Goal: Task Accomplishment & Management: Complete application form

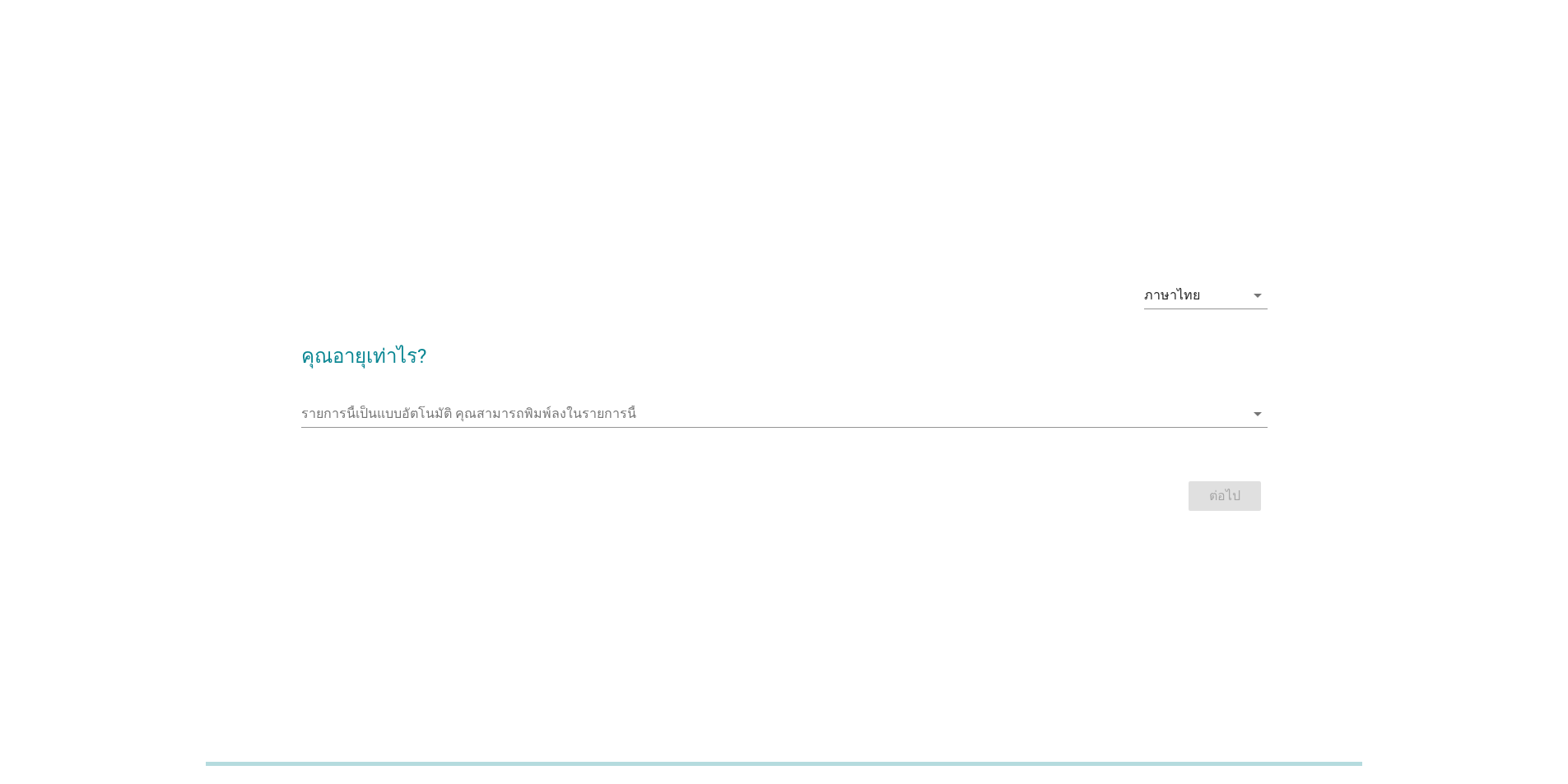
click at [402, 362] on h2 "คุณอายุเท่าไร?" at bounding box center [784, 348] width 966 height 46
click at [456, 403] on input "รายการนี้เป็นแบบอัตโนมัติ คุณสามารถพิมพ์ลงในรายการนี้" at bounding box center [772, 414] width 943 height 27
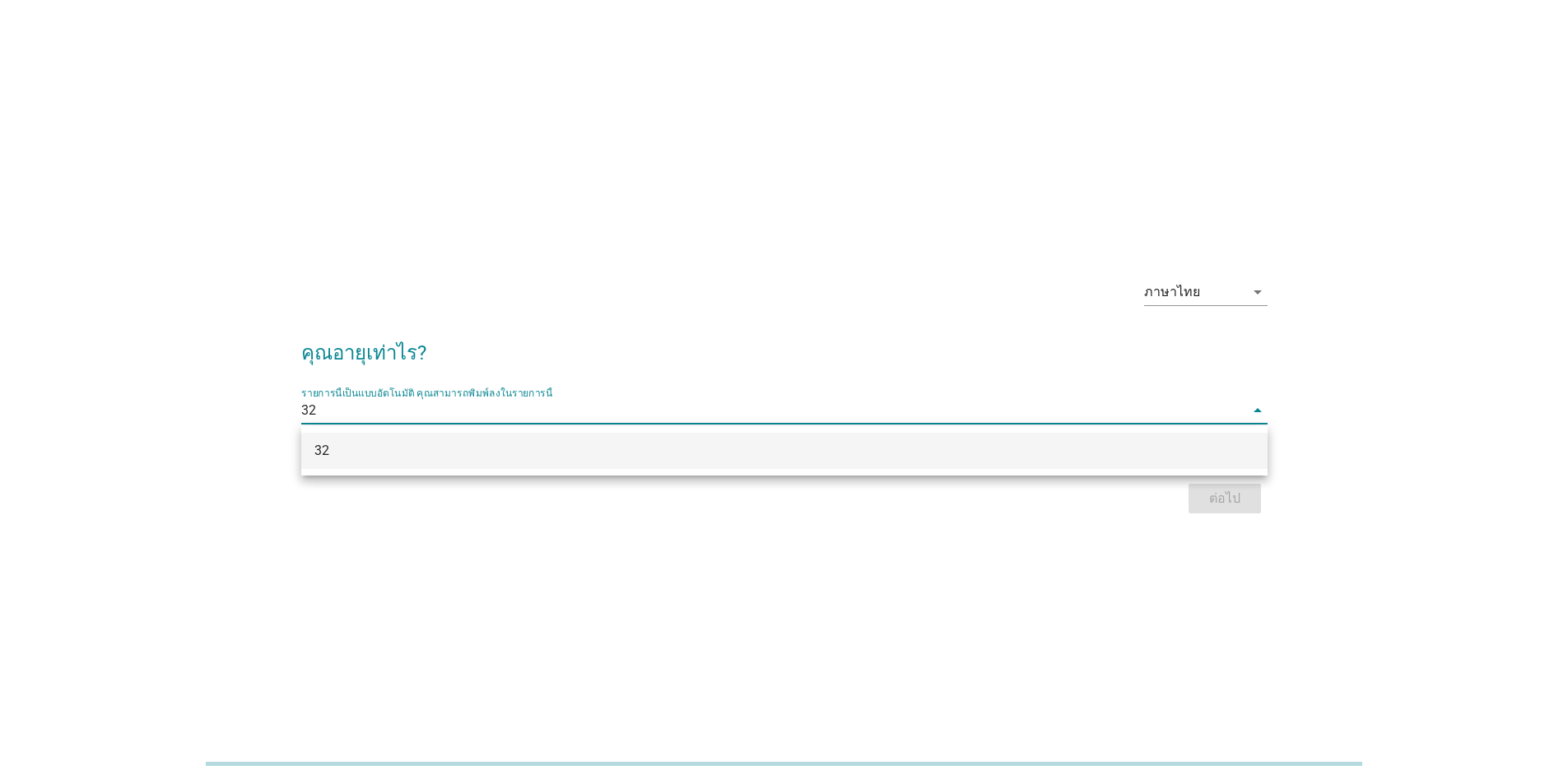
type input "32"
click at [548, 590] on div "ภาษาไทย arrow_drop_down คุณอายุเท่าไร? รายการนี้เป็นแบบอัตโนมัติ [PERSON_NAME]พ…" at bounding box center [784, 392] width 1568 height 784
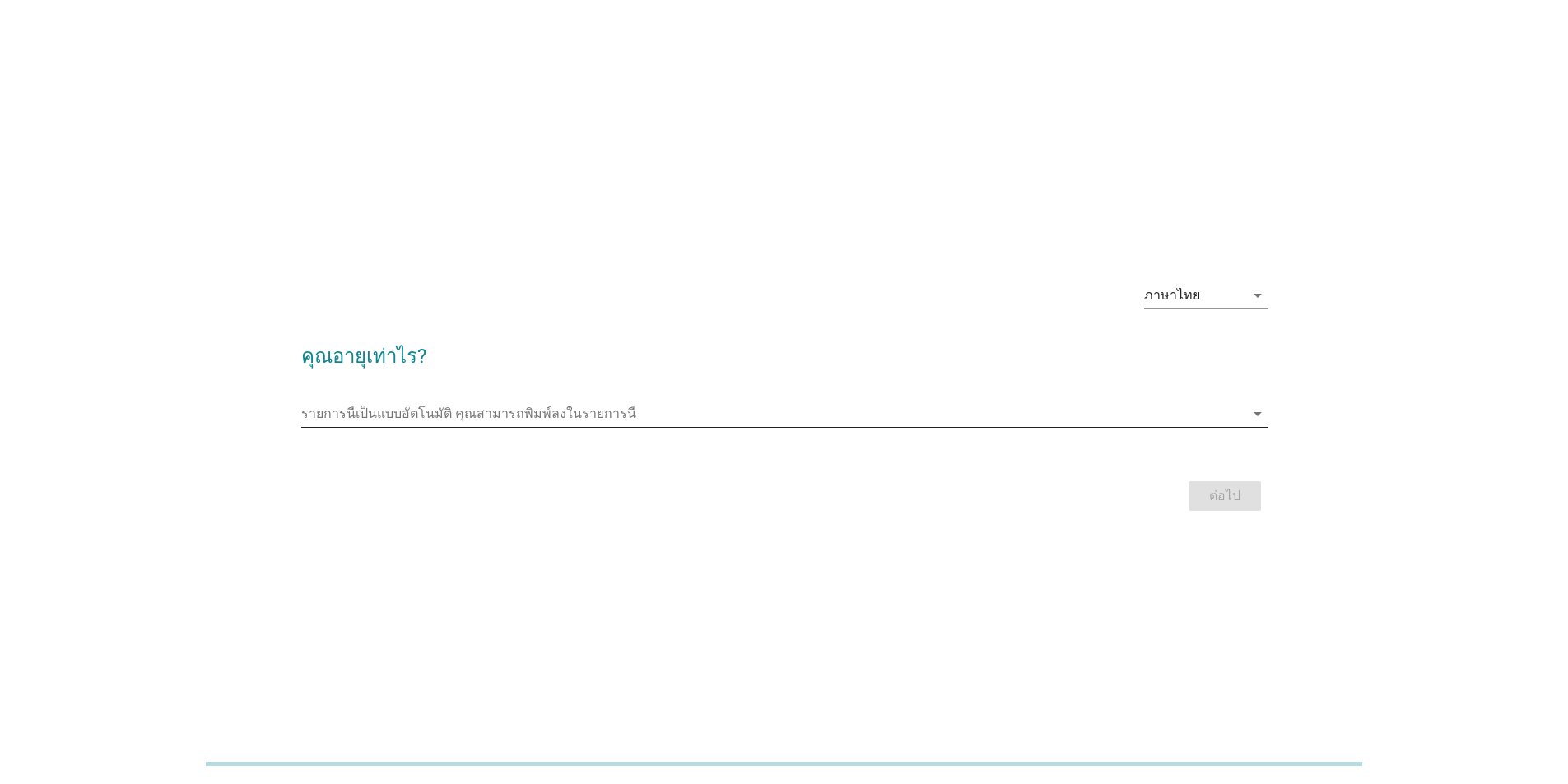
click at [472, 404] on input "รายการนี้เป็นแบบอัตโนมัติ คุณสามารถพิมพ์ลงในรายการนี้" at bounding box center [772, 414] width 943 height 27
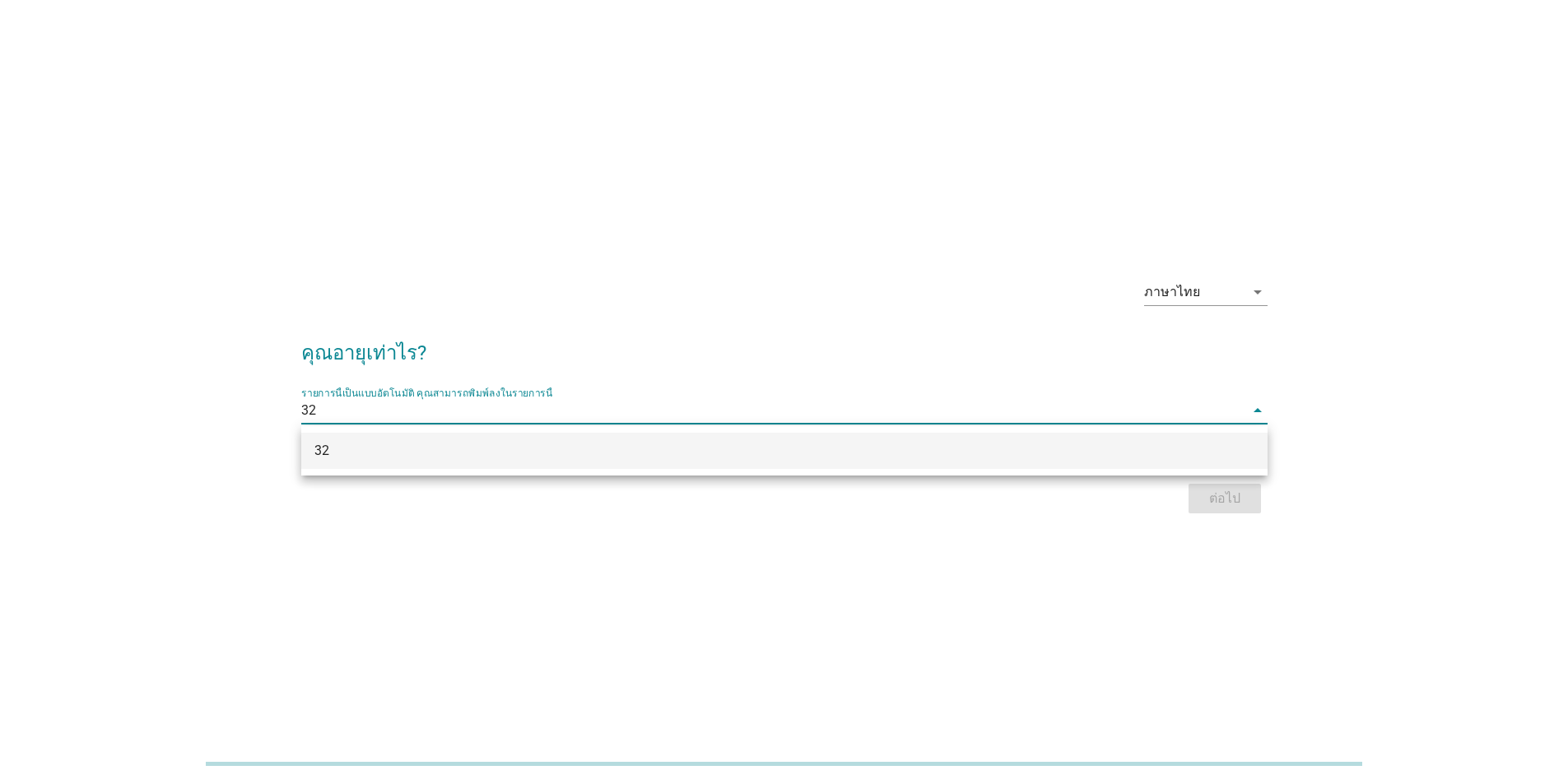
type input "32"
click at [1286, 548] on div "ภาษาไทย arrow_drop_down คุณอายุเท่าไร? รายการนี้เป็นแบบอัตโนมัติ [PERSON_NAME]พ…" at bounding box center [784, 392] width 1568 height 784
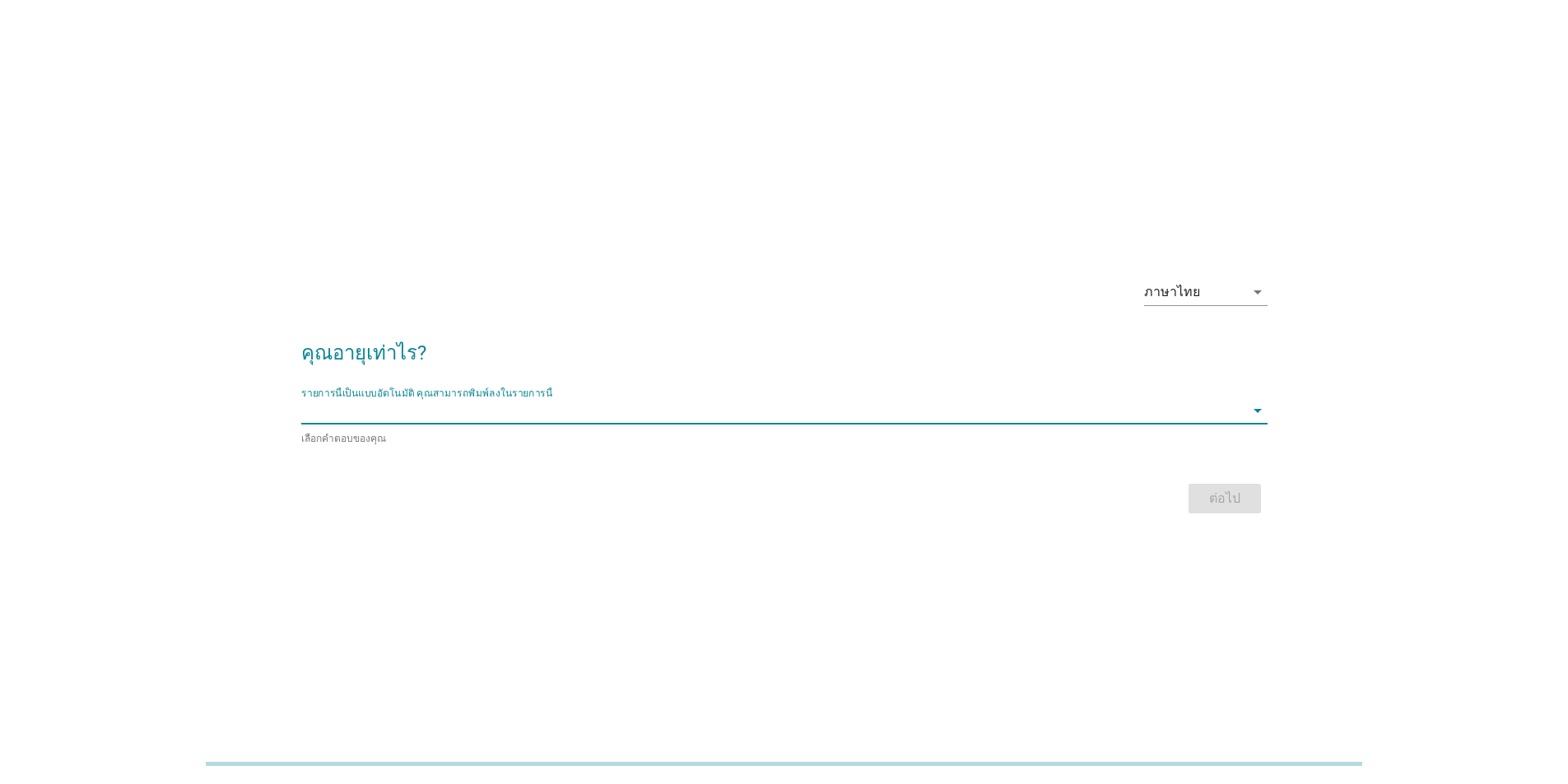
click at [567, 411] on input "รายการนี้เป็นแบบอัตโนมัติ คุณสามารถพิมพ์ลงในรายการนี้" at bounding box center [772, 411] width 943 height 27
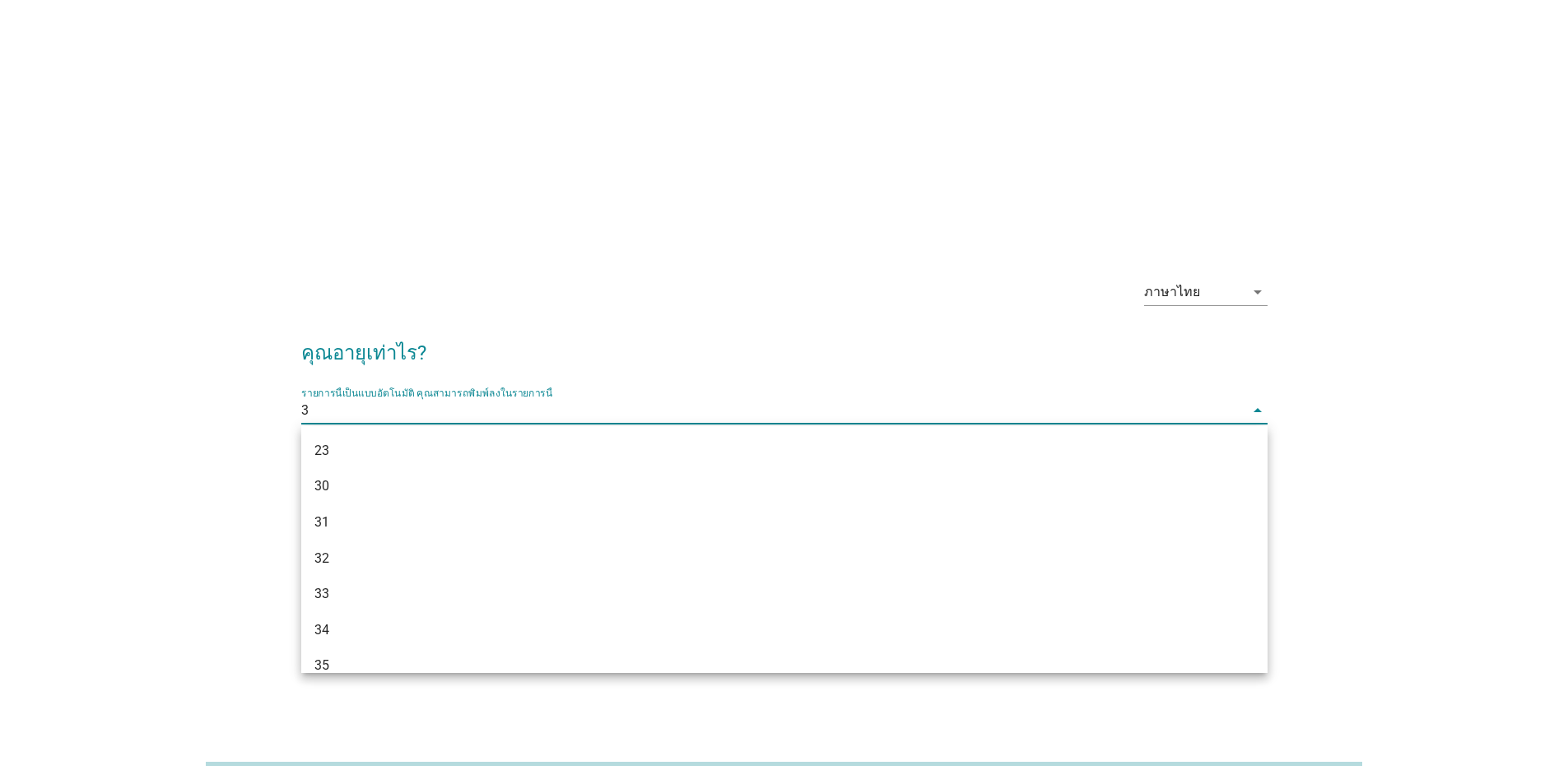
type input "32"
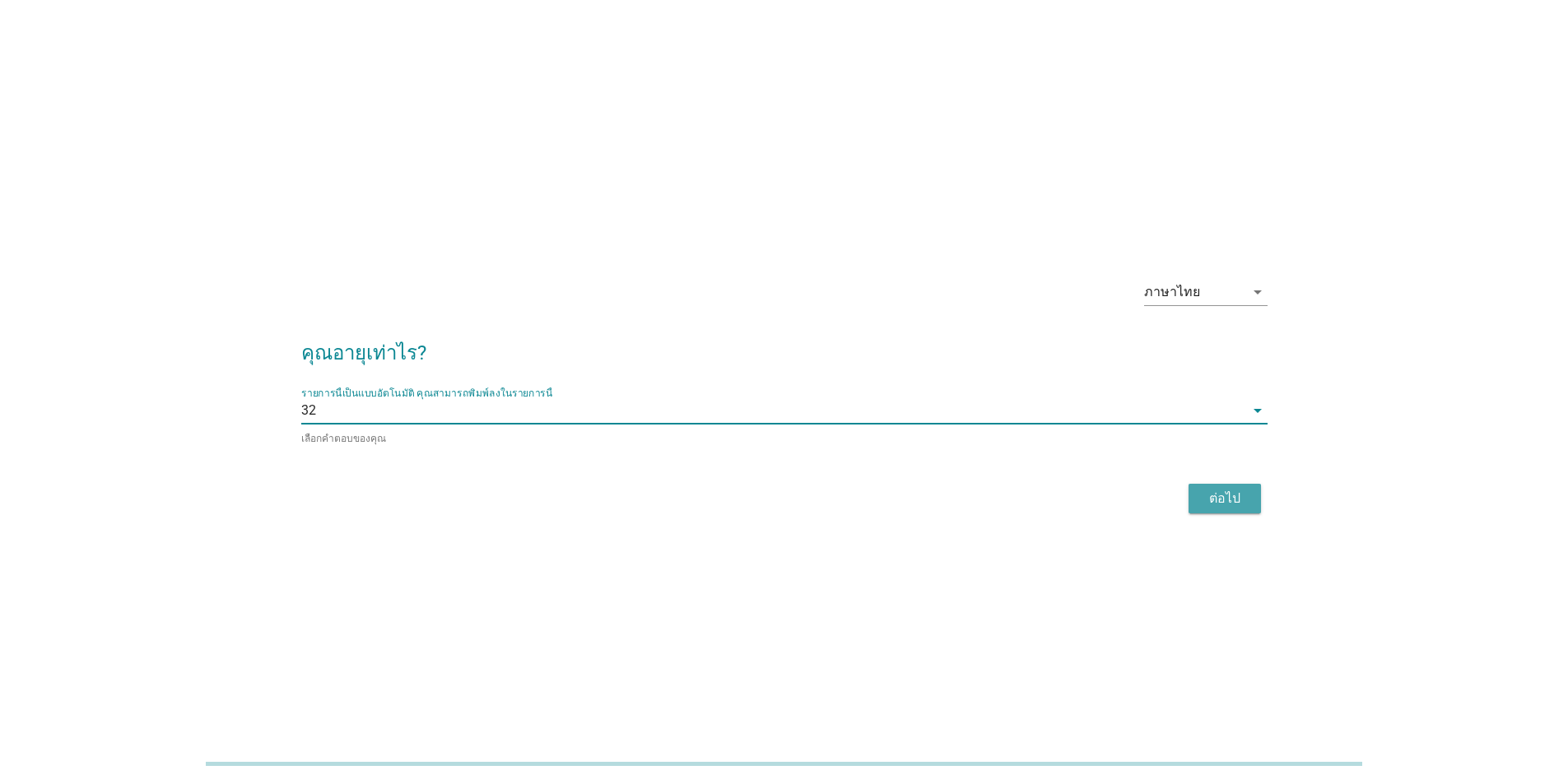
click at [1222, 495] on div "ต่อไป" at bounding box center [1225, 499] width 46 height 20
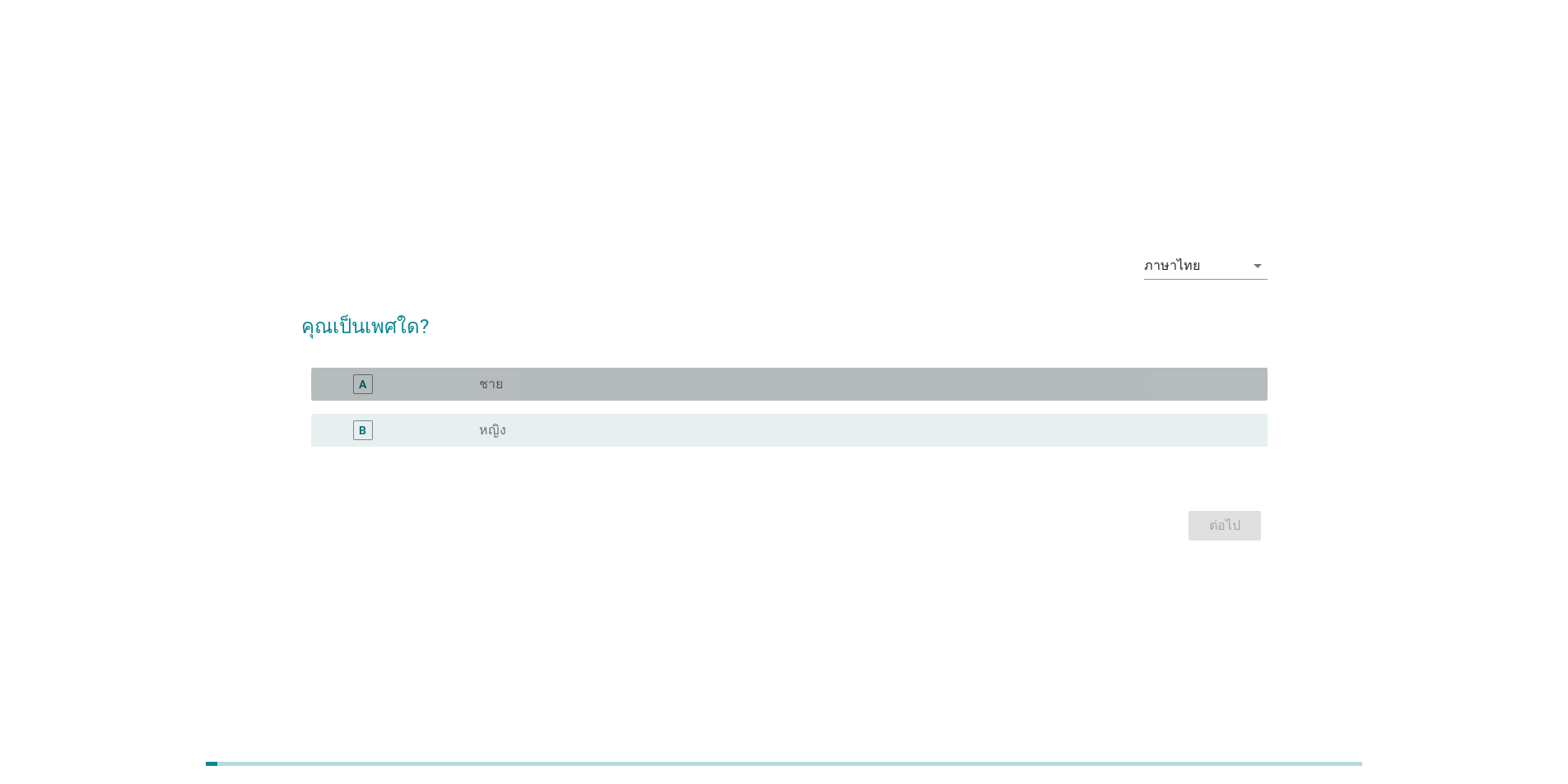
click at [524, 386] on div "radio_button_unchecked ชาย" at bounding box center [859, 384] width 762 height 17
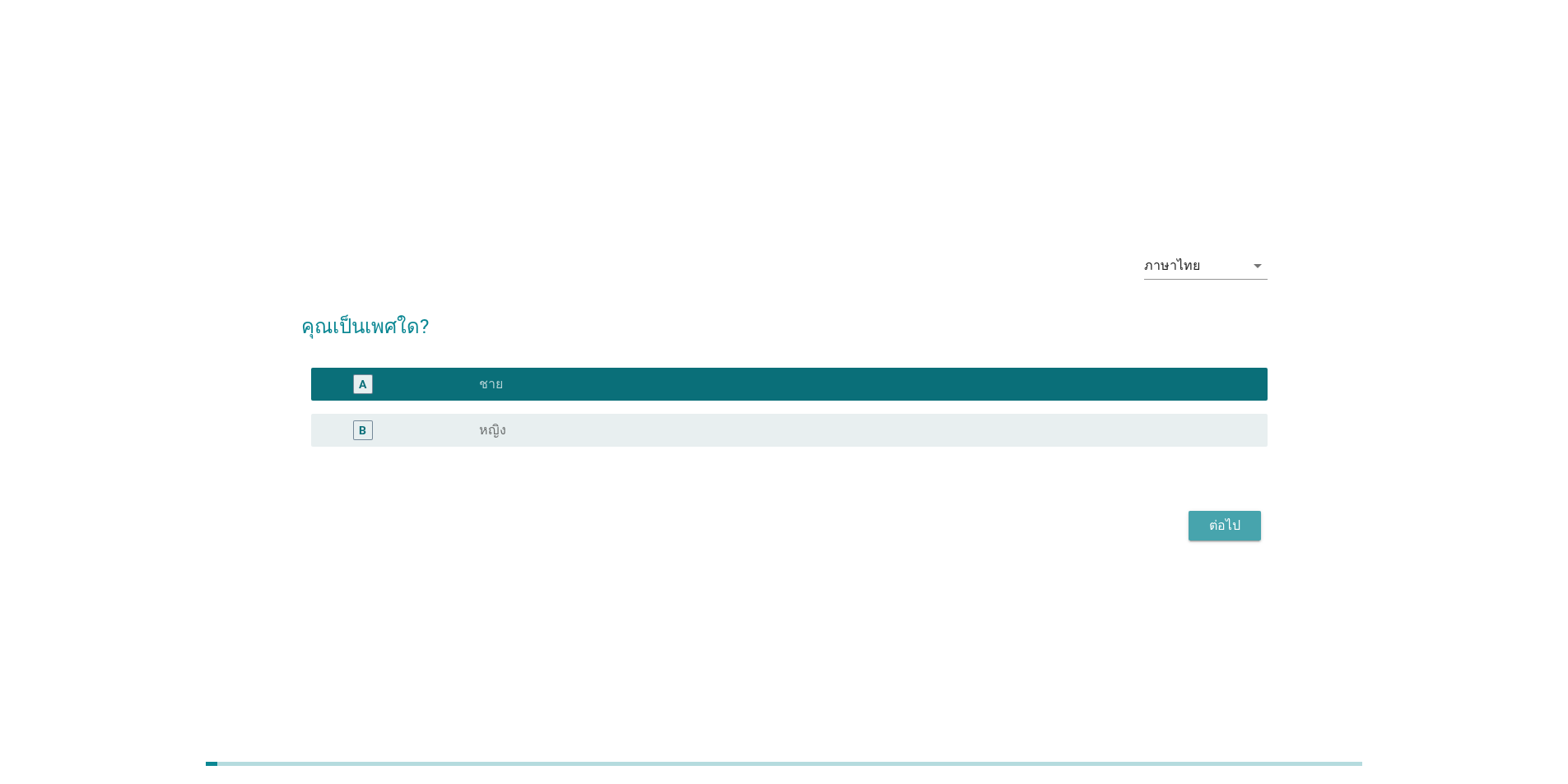
click at [1223, 519] on div "ต่อไป" at bounding box center [1225, 526] width 46 height 20
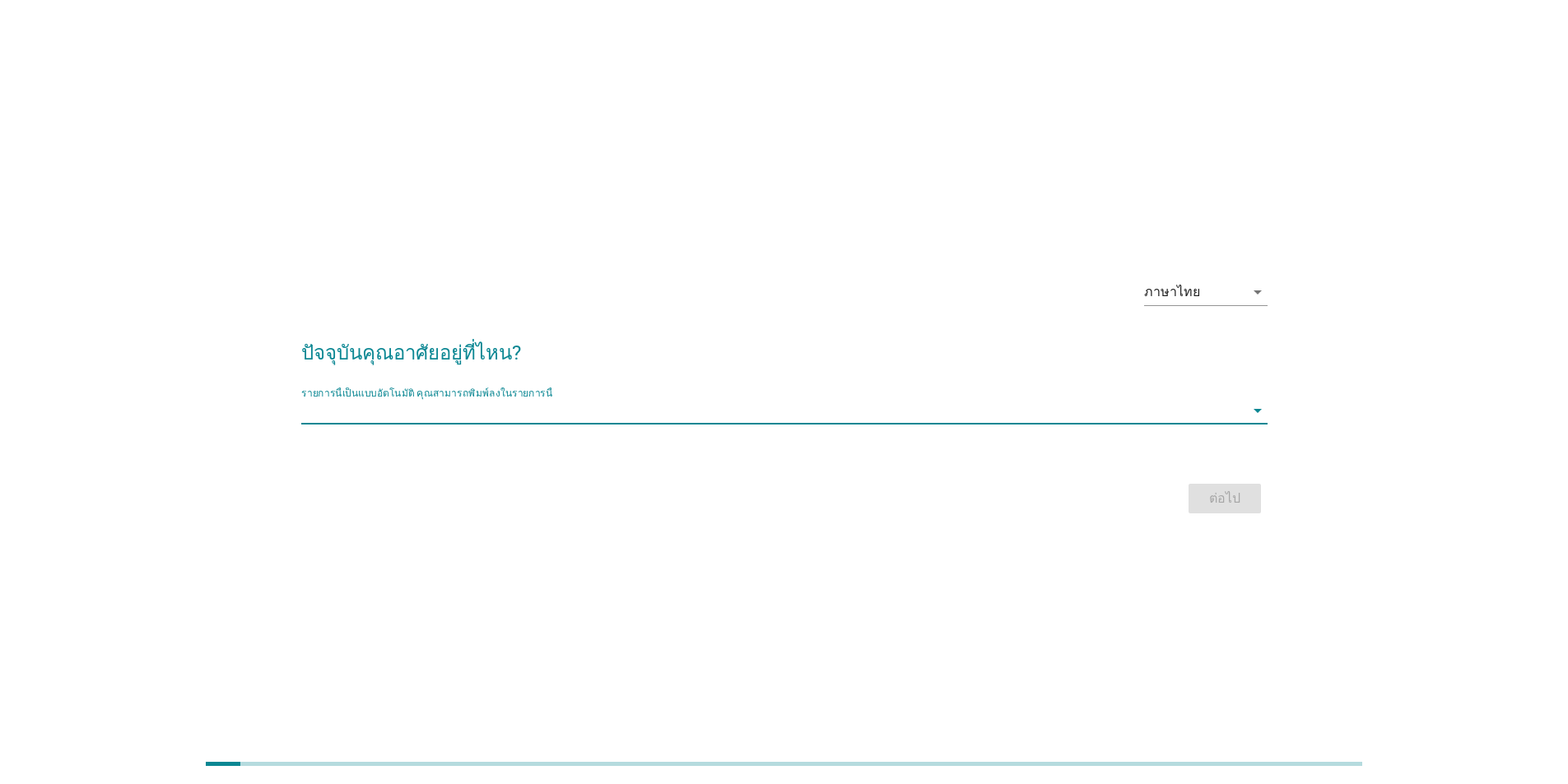
click at [584, 424] on input "รายการนี้เป็นแบบอัตโนมัติ คุณสามารถพิมพ์ลงในรายการนี้" at bounding box center [772, 411] width 943 height 27
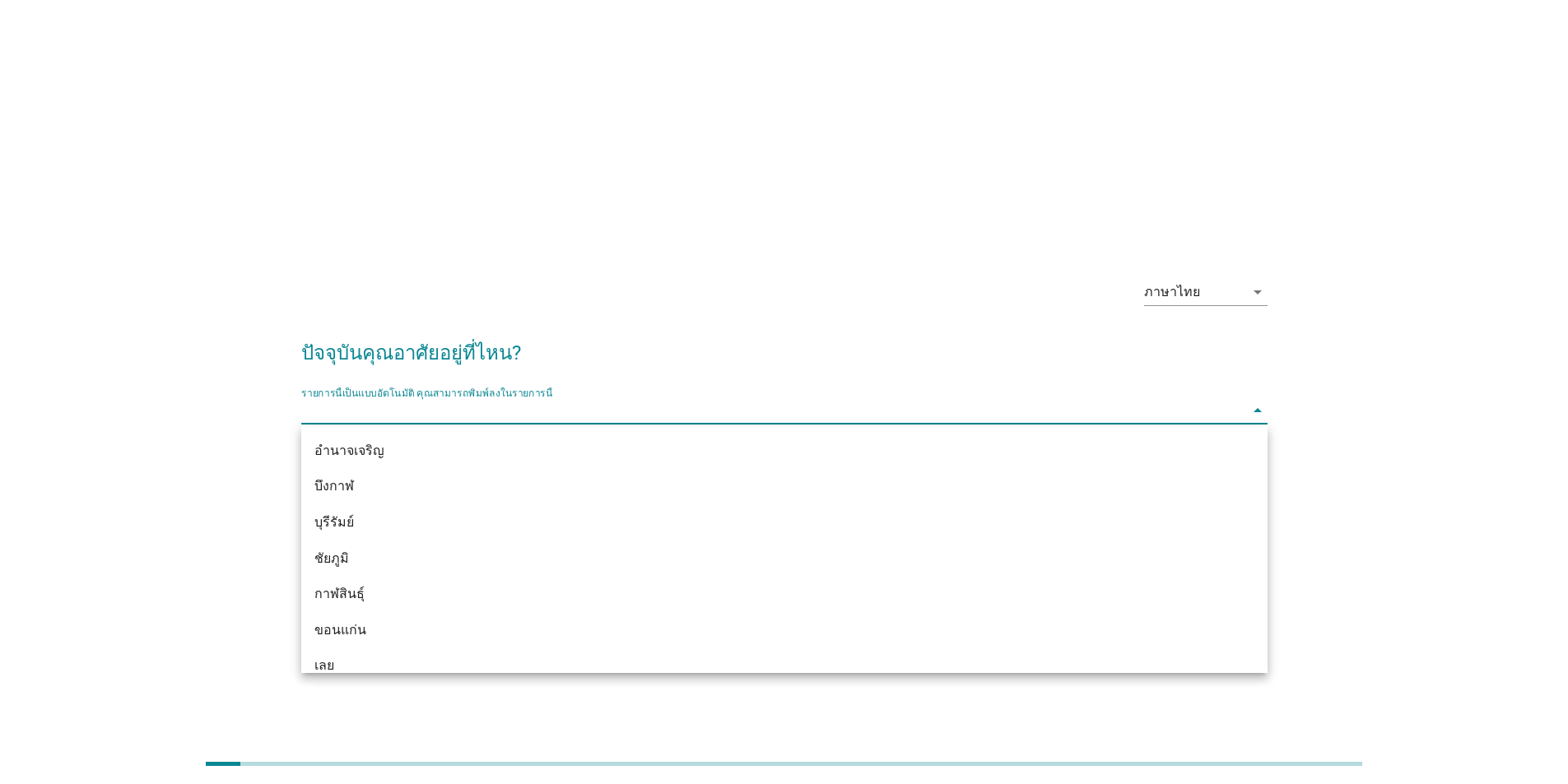
click at [762, 157] on div "ภาษาไทย arrow_drop_down ปัจจุบันคุณอาศัยอยู่ที่ไหน? รายการนี้เป็นแบบอัตโนมัติ […" at bounding box center [784, 392] width 1568 height 784
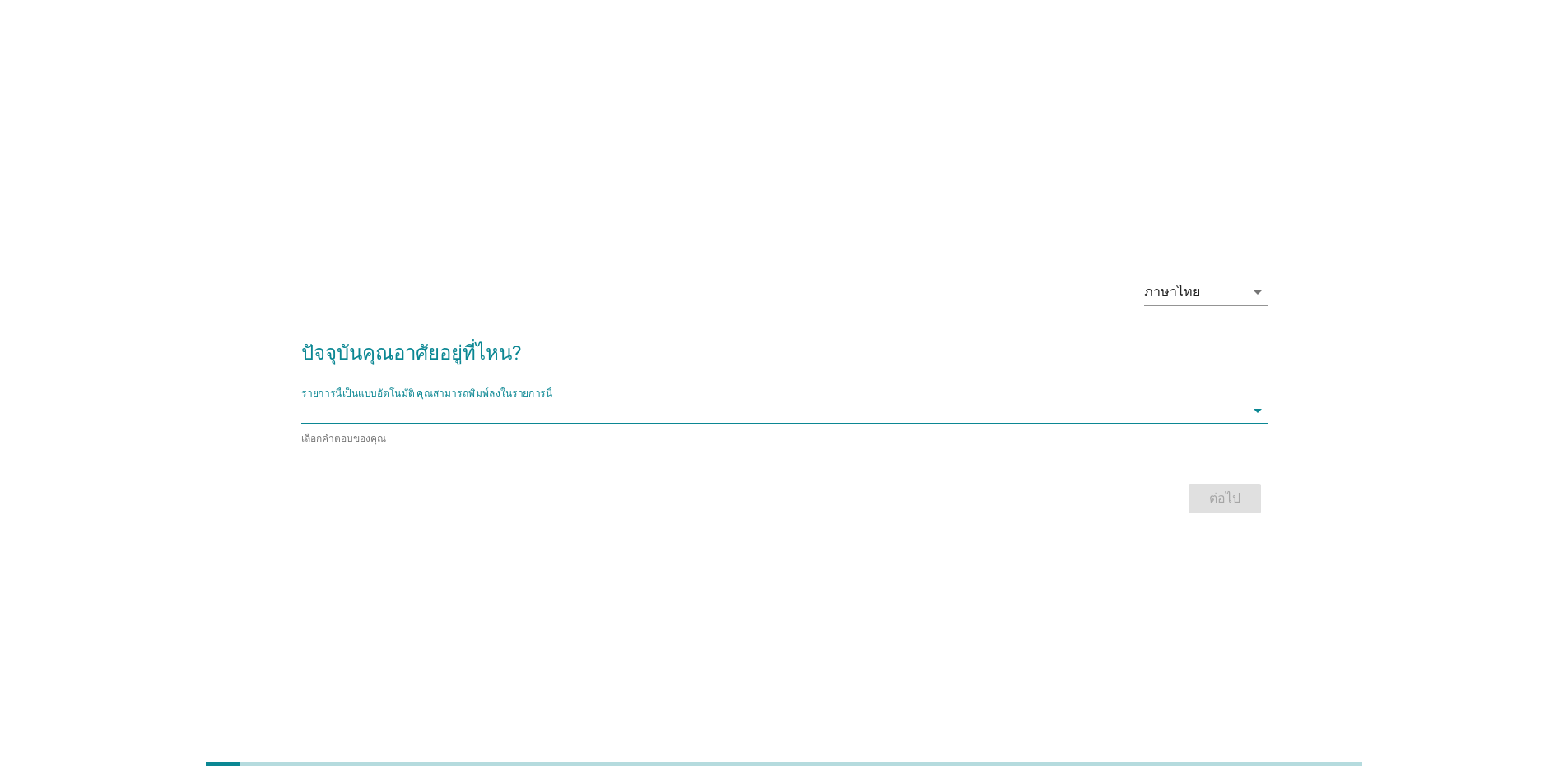
click at [529, 417] on input "รายการนี้เป็นแบบอัตโนมัติ คุณสามารถพิมพ์ลงในรายการนี้" at bounding box center [772, 411] width 943 height 27
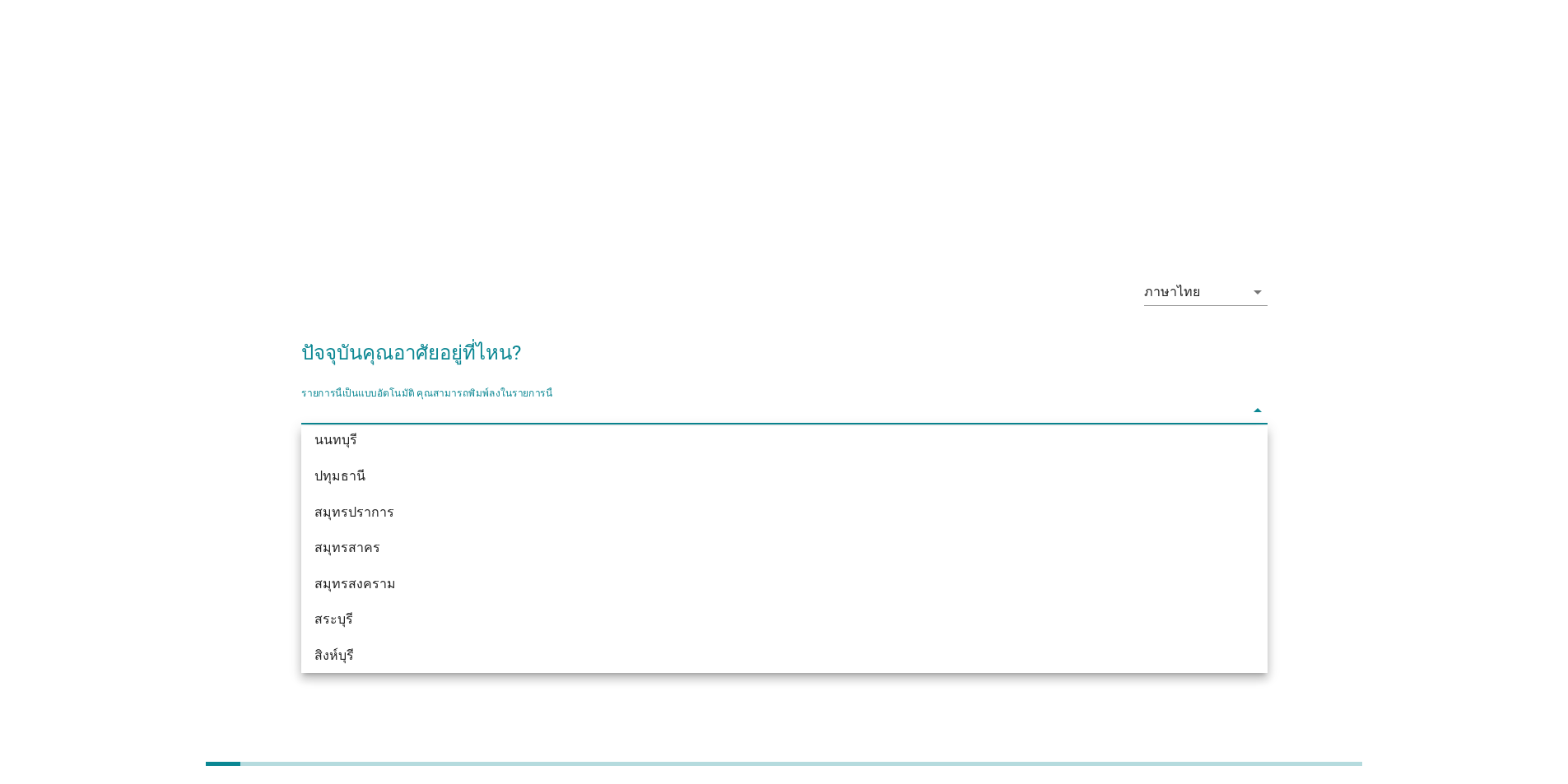
scroll to position [1554, 0]
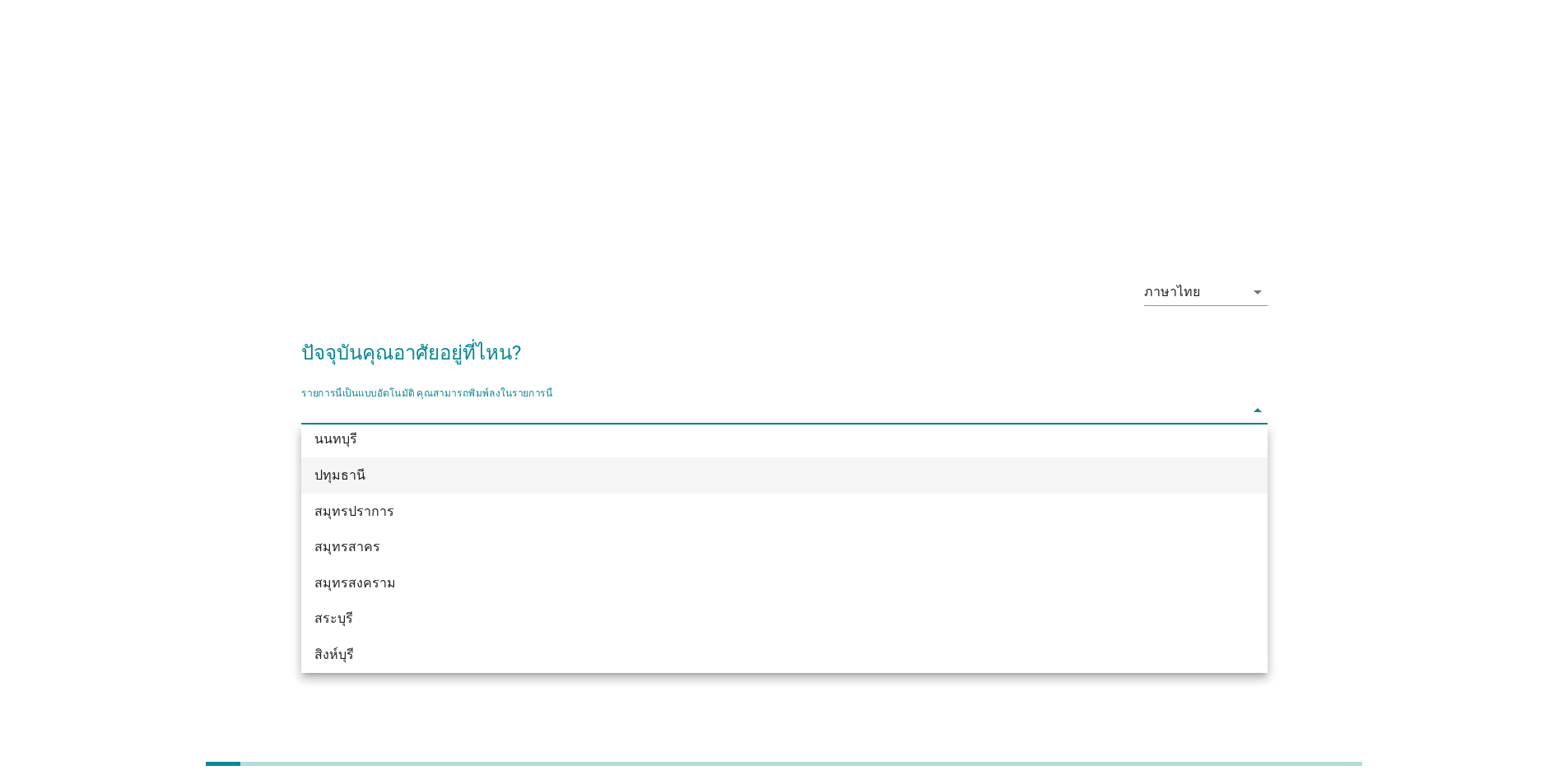
click at [340, 471] on div "ปทุมธานี" at bounding box center [745, 475] width 861 height 20
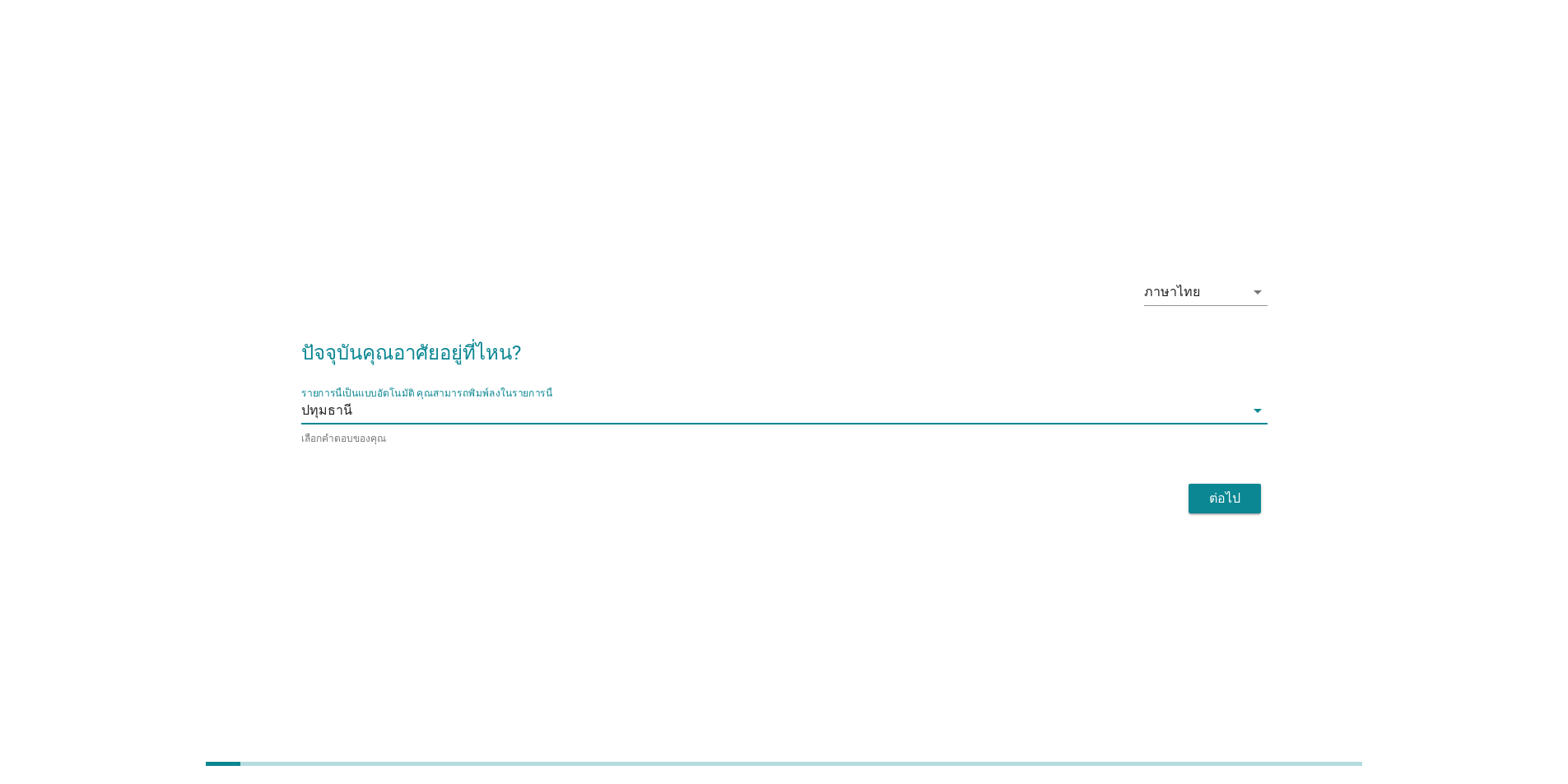
click at [1230, 505] on div "ต่อไป" at bounding box center [1225, 499] width 46 height 20
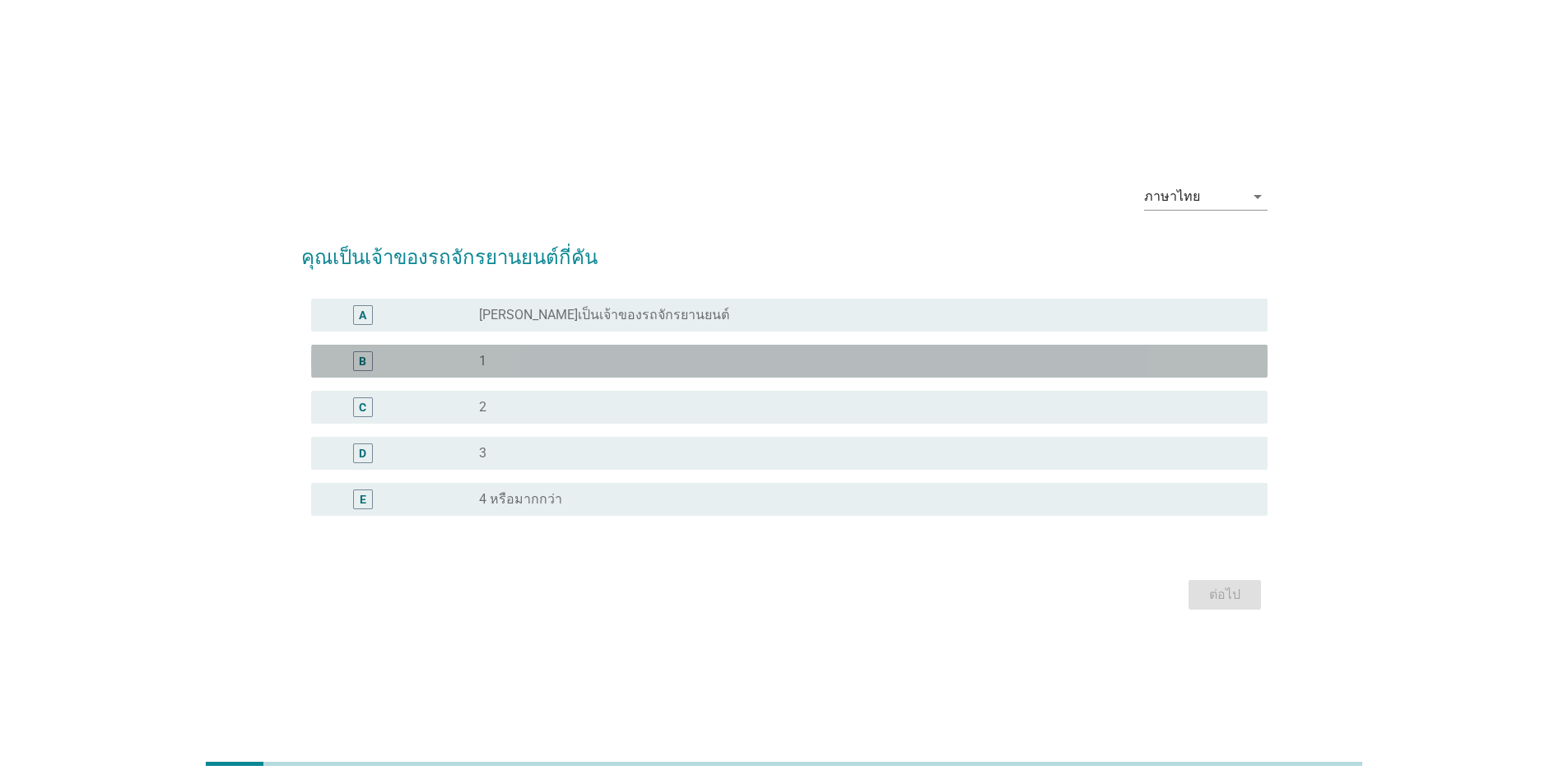
click at [523, 368] on div "radio_button_unchecked 1" at bounding box center [859, 362] width 762 height 17
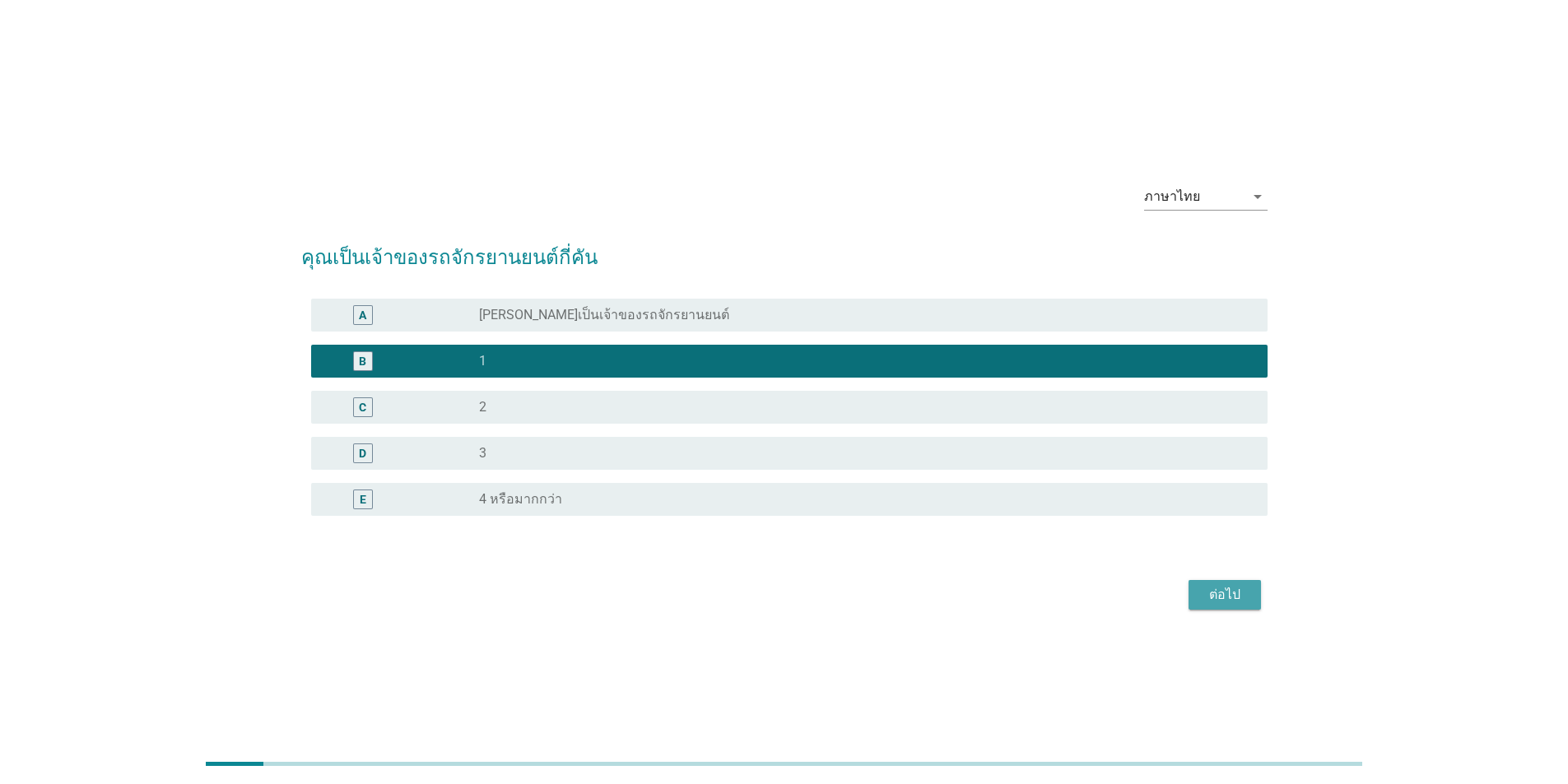
click at [1254, 608] on button "ต่อไป" at bounding box center [1224, 595] width 72 height 30
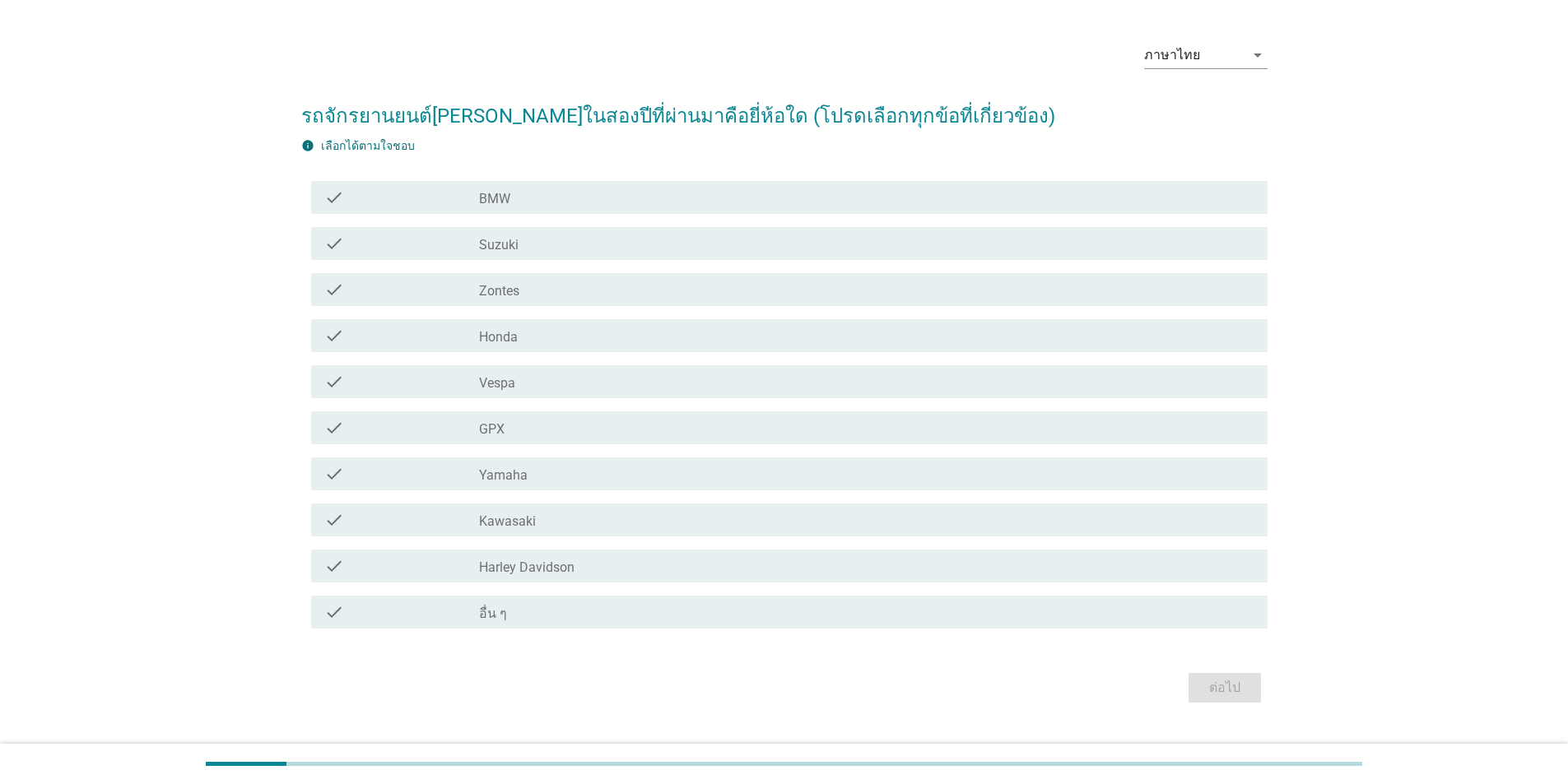
scroll to position [80, 0]
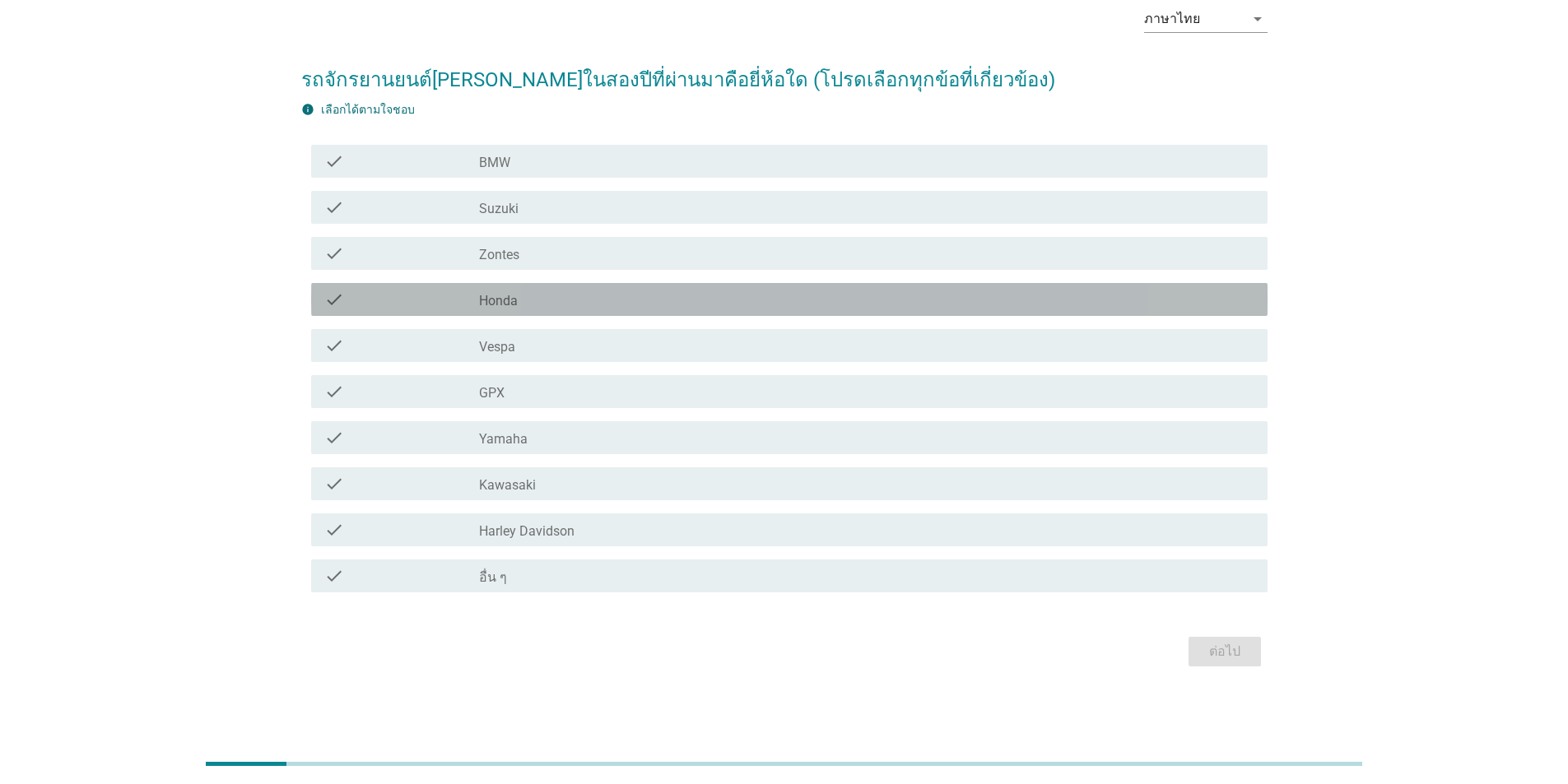
click at [499, 309] on label "Honda" at bounding box center [498, 301] width 39 height 17
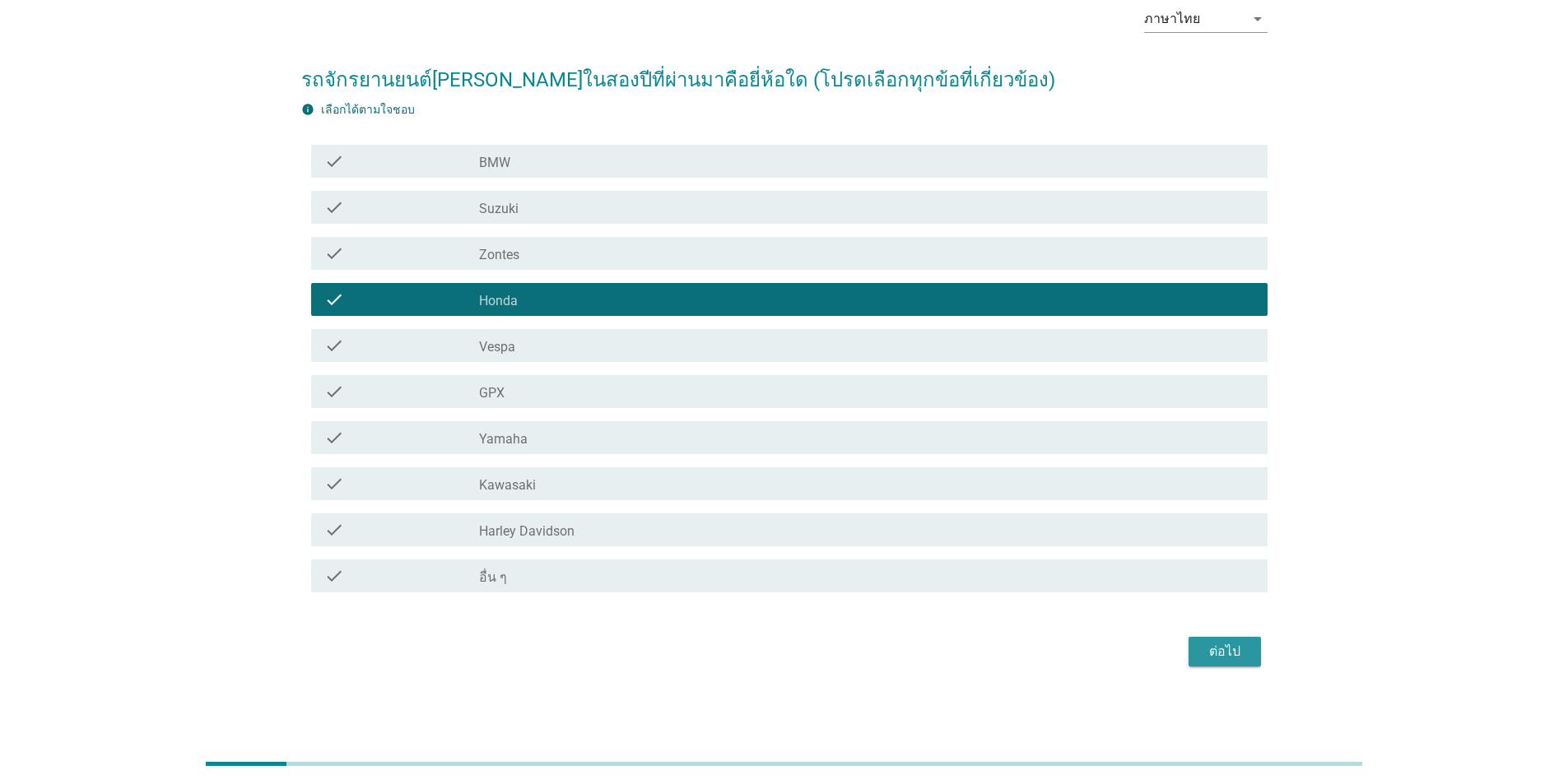
drag, startPoint x: 1238, startPoint y: 645, endPoint x: 1250, endPoint y: 654, distance: 15.0
click at [1237, 645] on div "ต่อไป" at bounding box center [1225, 652] width 46 height 20
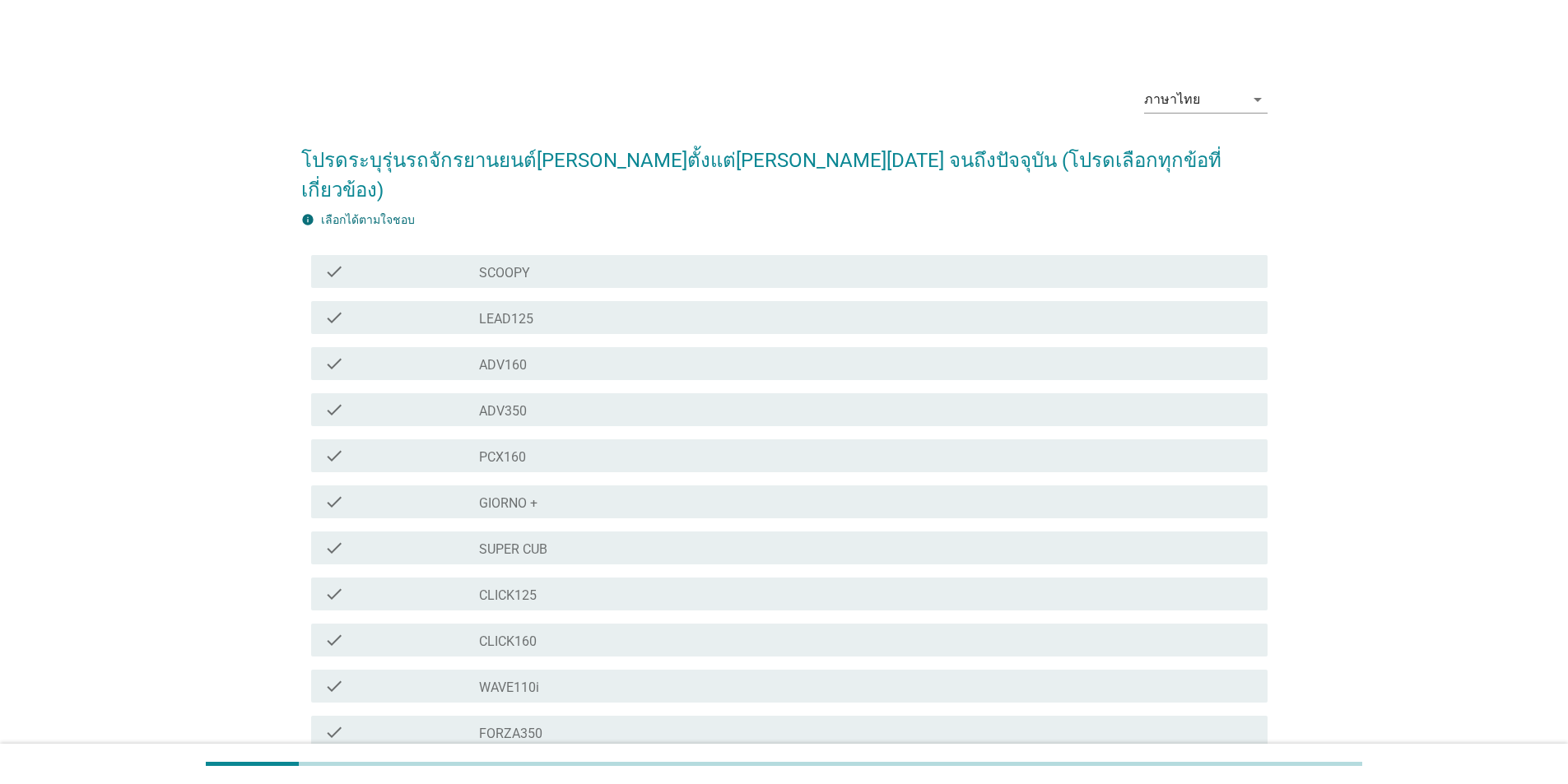
click at [531, 679] on label "WAVE110i" at bounding box center [509, 688] width 60 height 17
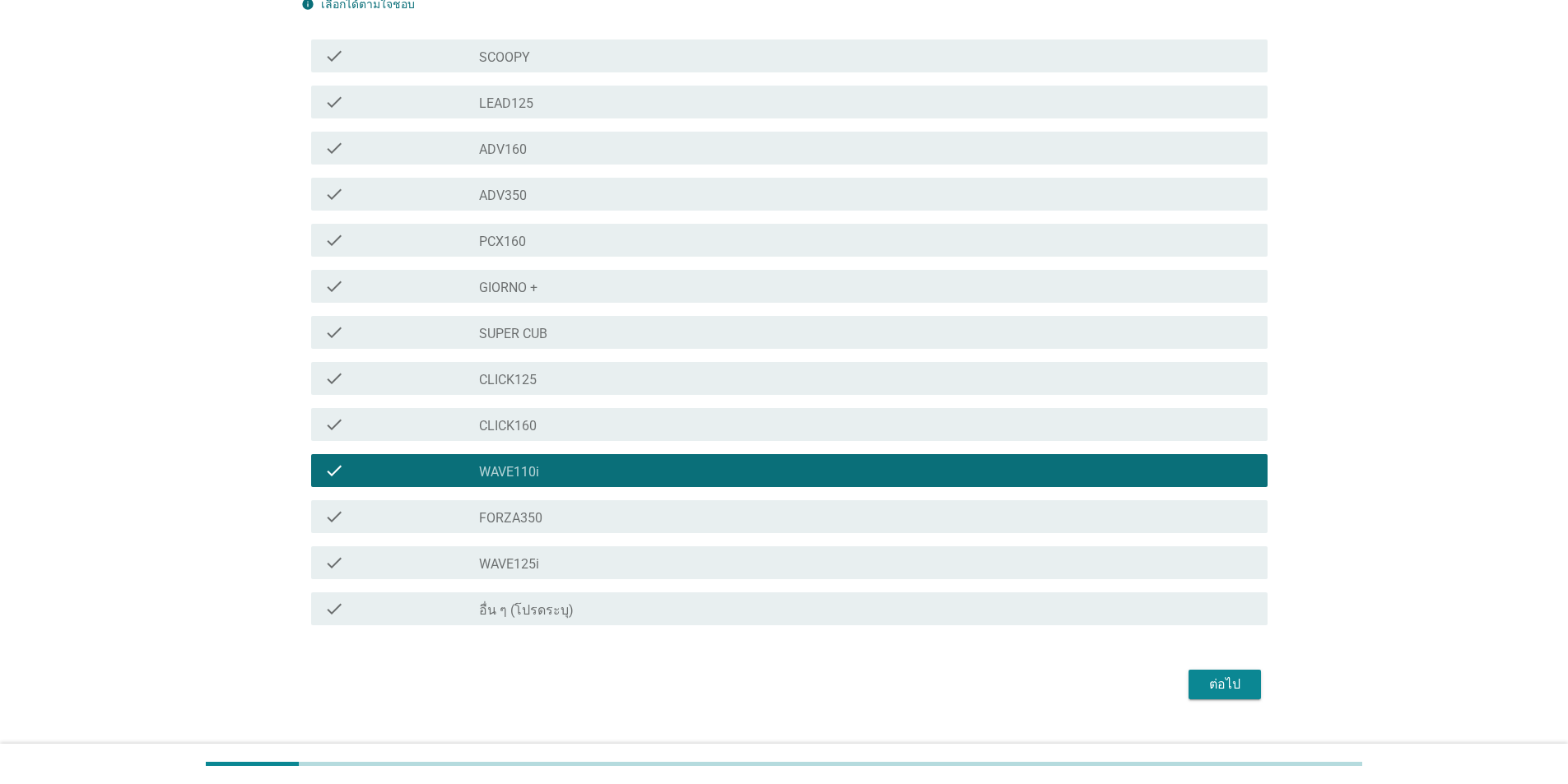
scroll to position [219, 0]
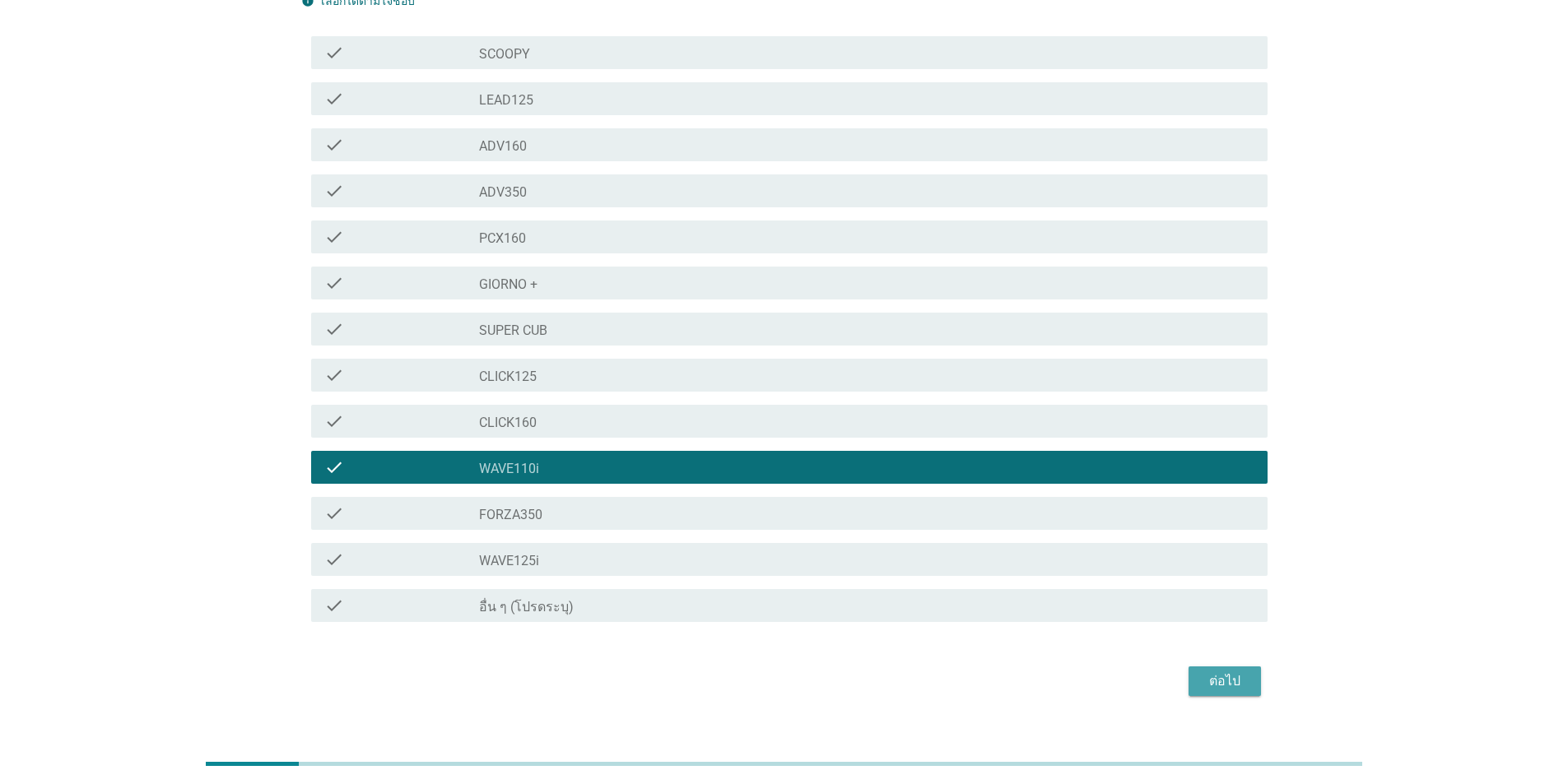
click at [1209, 671] on div "ต่อไป" at bounding box center [1225, 681] width 46 height 20
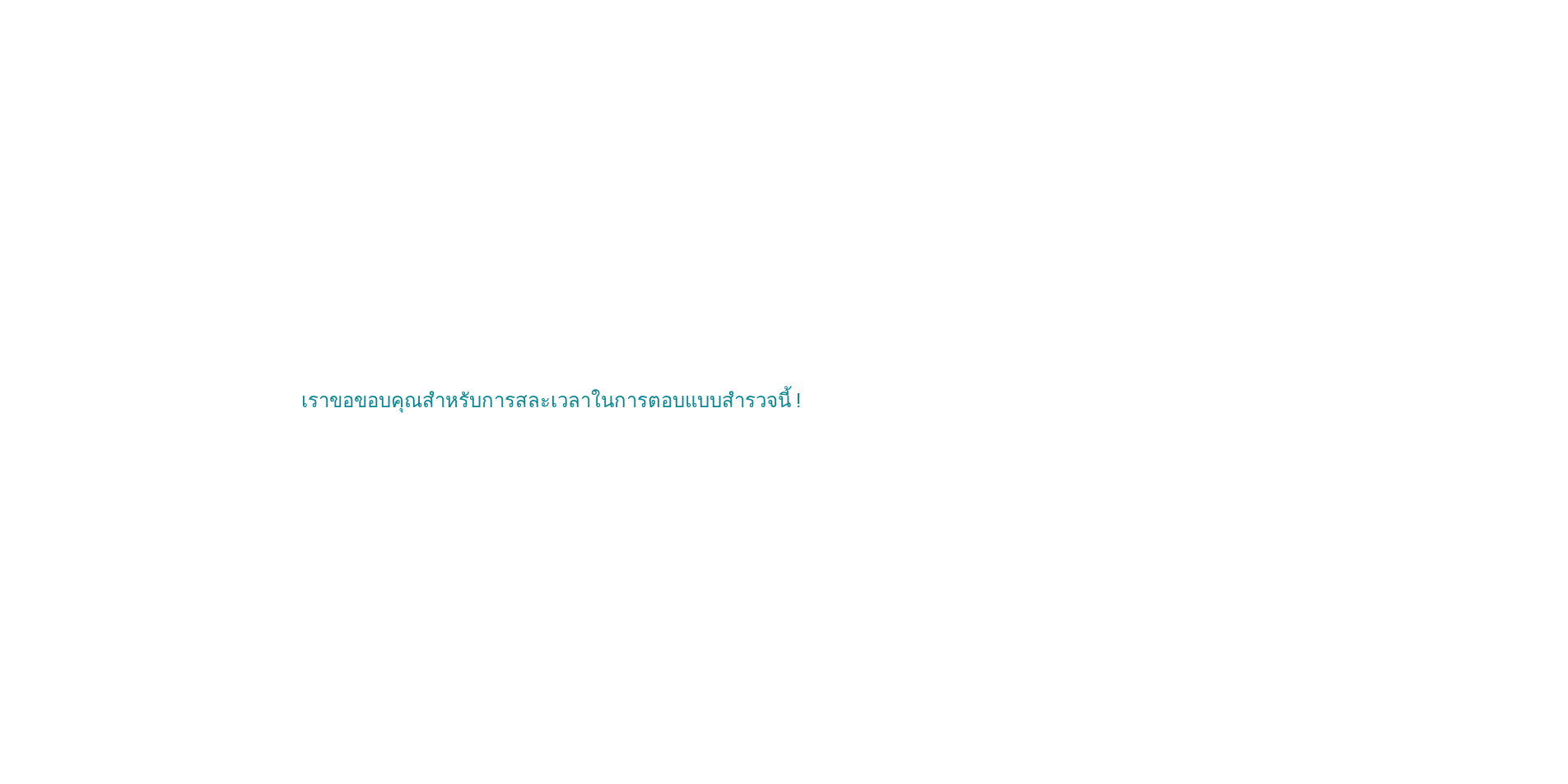
scroll to position [0, 0]
